Goal: Information Seeking & Learning: Learn about a topic

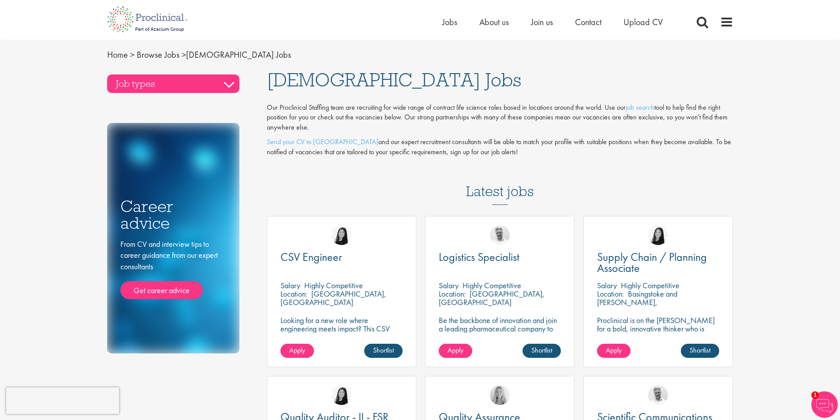
click at [229, 86] on h3 "Job types" at bounding box center [173, 84] width 132 height 19
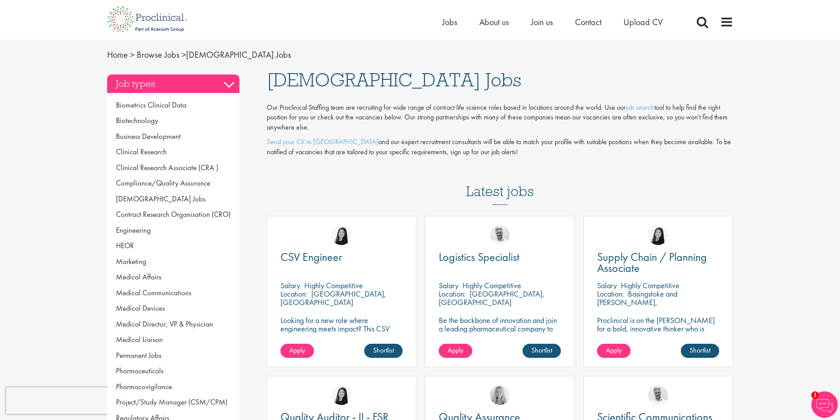
click at [232, 85] on h3 "Job types" at bounding box center [173, 84] width 132 height 19
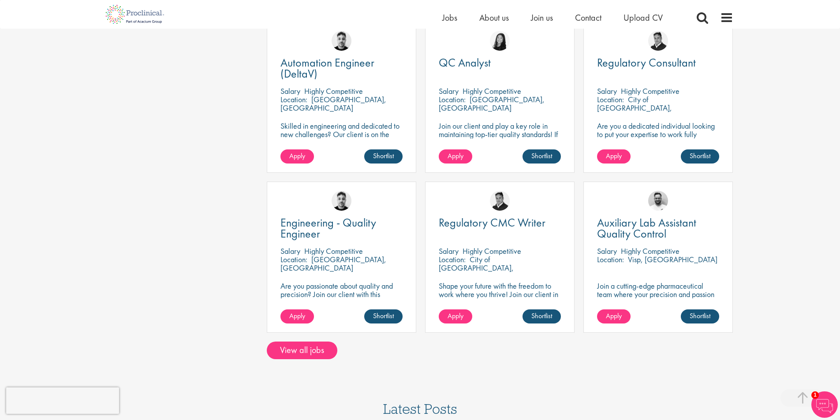
scroll to position [536, 0]
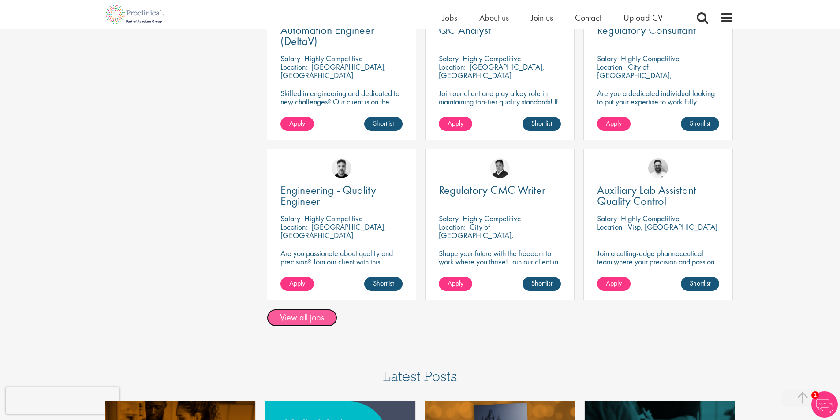
click at [311, 320] on link "View all jobs" at bounding box center [302, 318] width 71 height 18
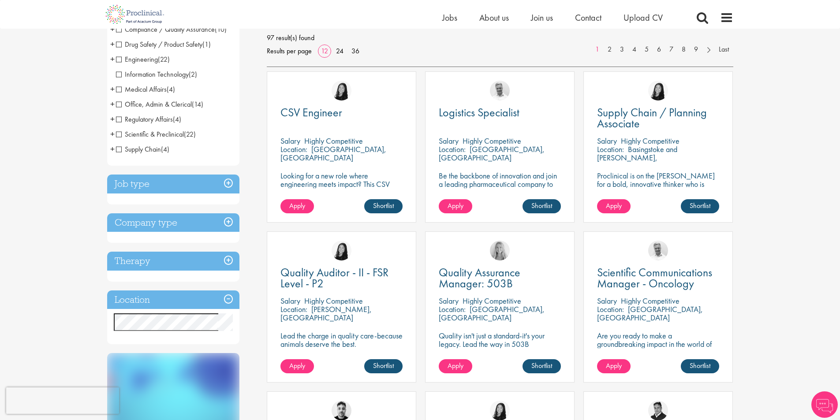
scroll to position [132, 0]
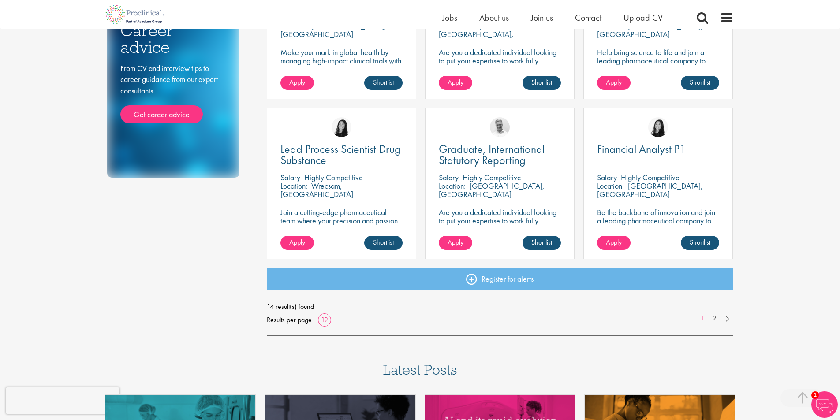
scroll to position [573, 0]
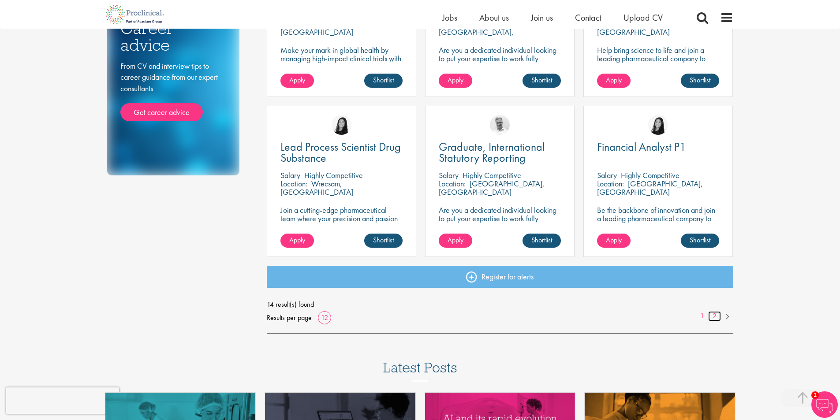
click at [711, 318] on link "2" at bounding box center [714, 316] width 13 height 10
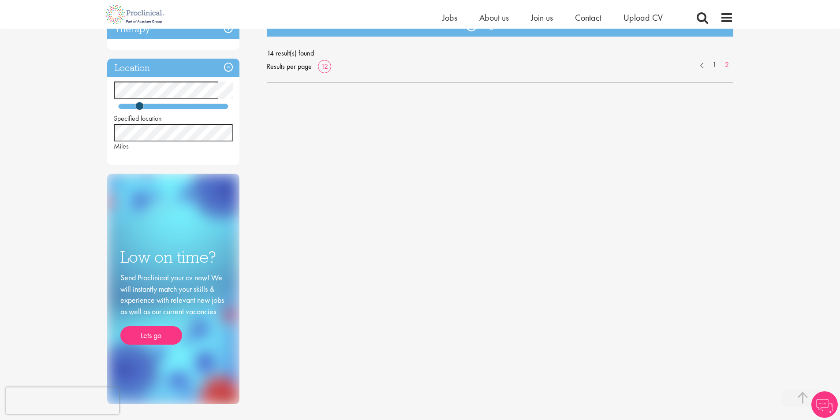
scroll to position [353, 0]
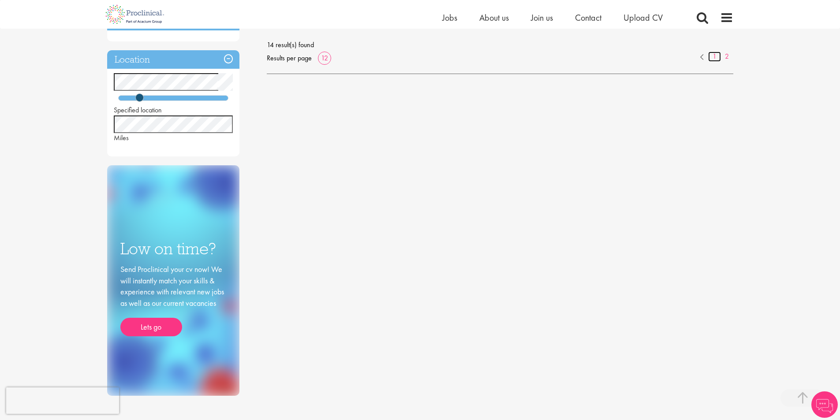
click at [713, 56] on link "1" at bounding box center [714, 57] width 13 height 10
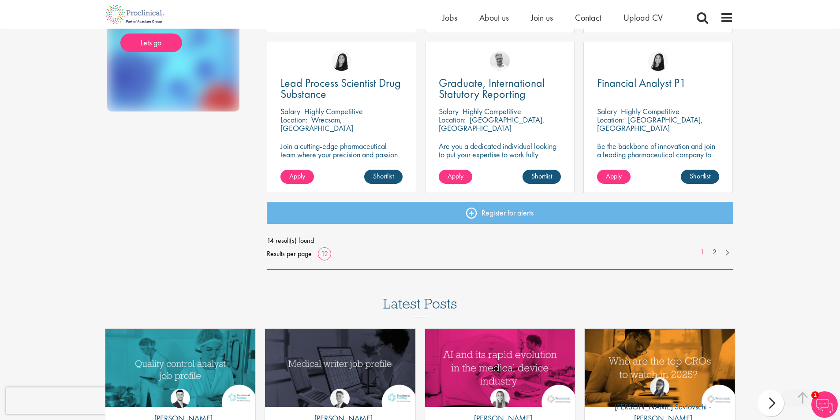
scroll to position [617, 0]
